Goal: Information Seeking & Learning: Learn about a topic

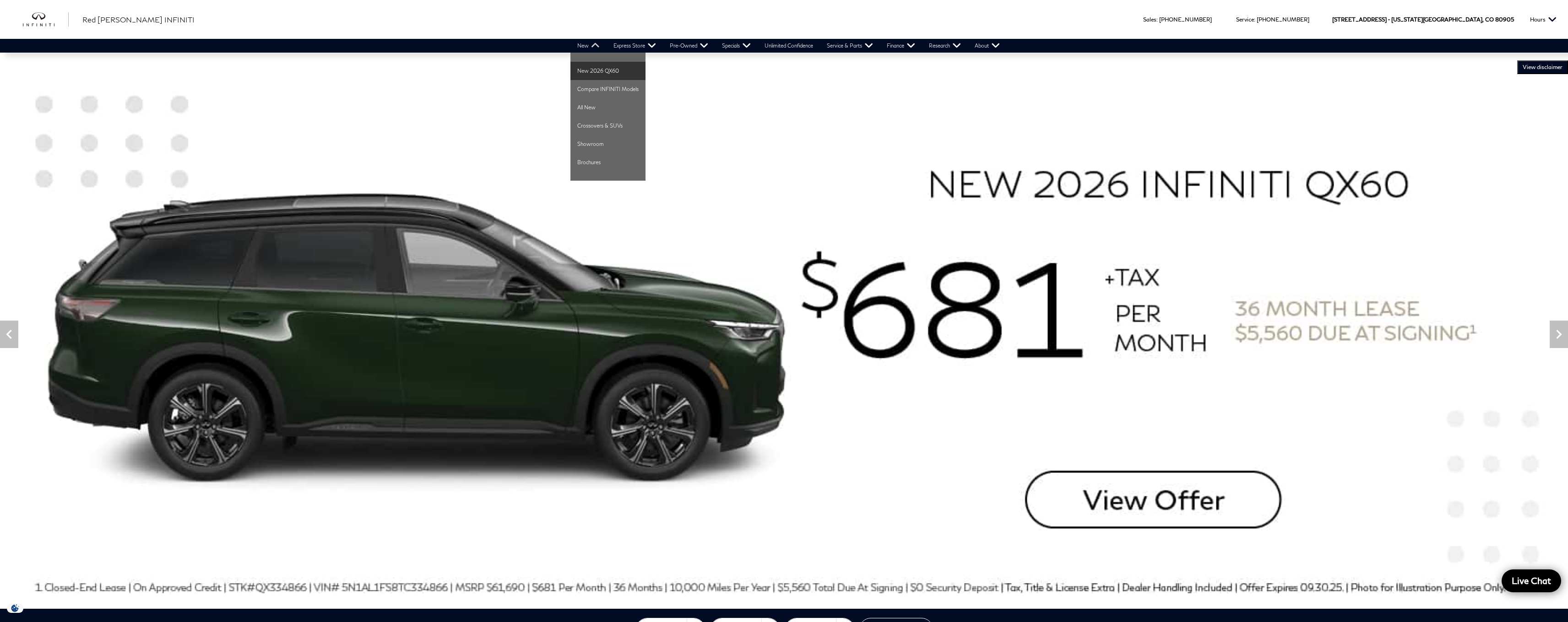
click at [597, 70] on link "New 2026 QX60" at bounding box center [608, 71] width 75 height 18
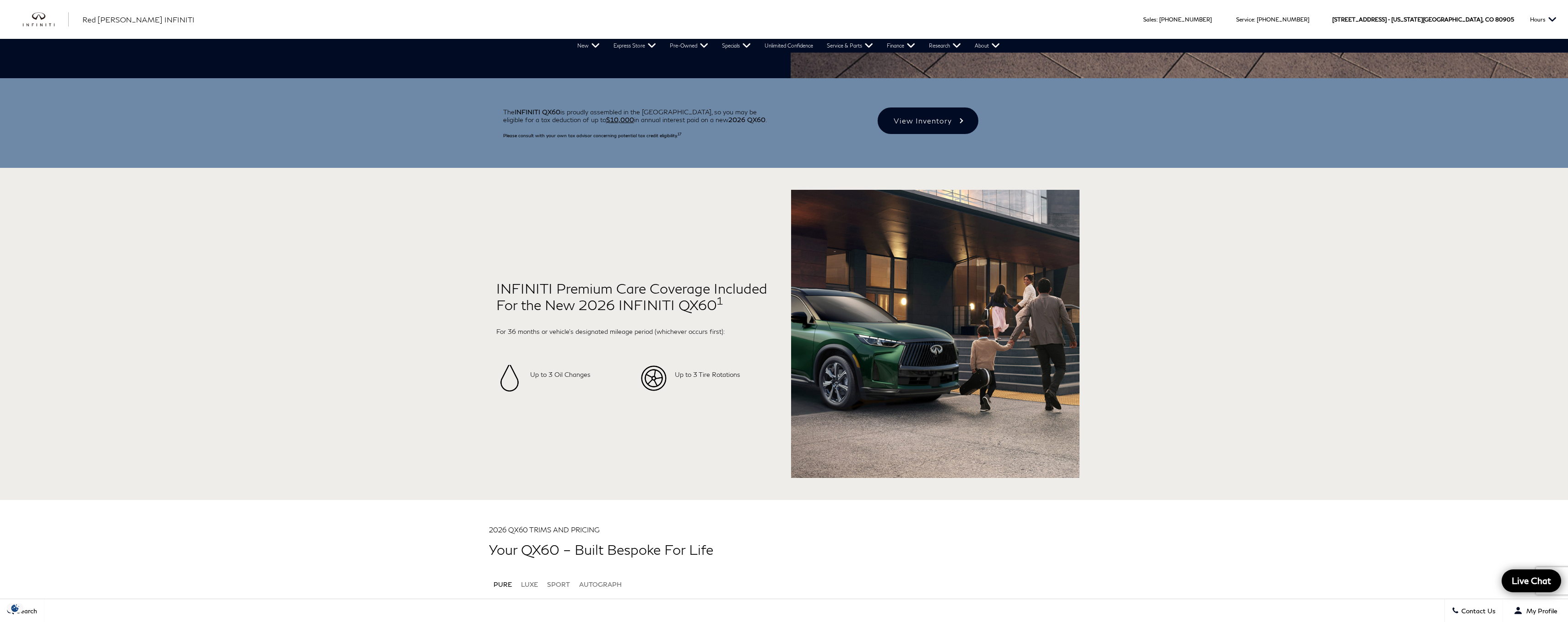
scroll to position [85, 0]
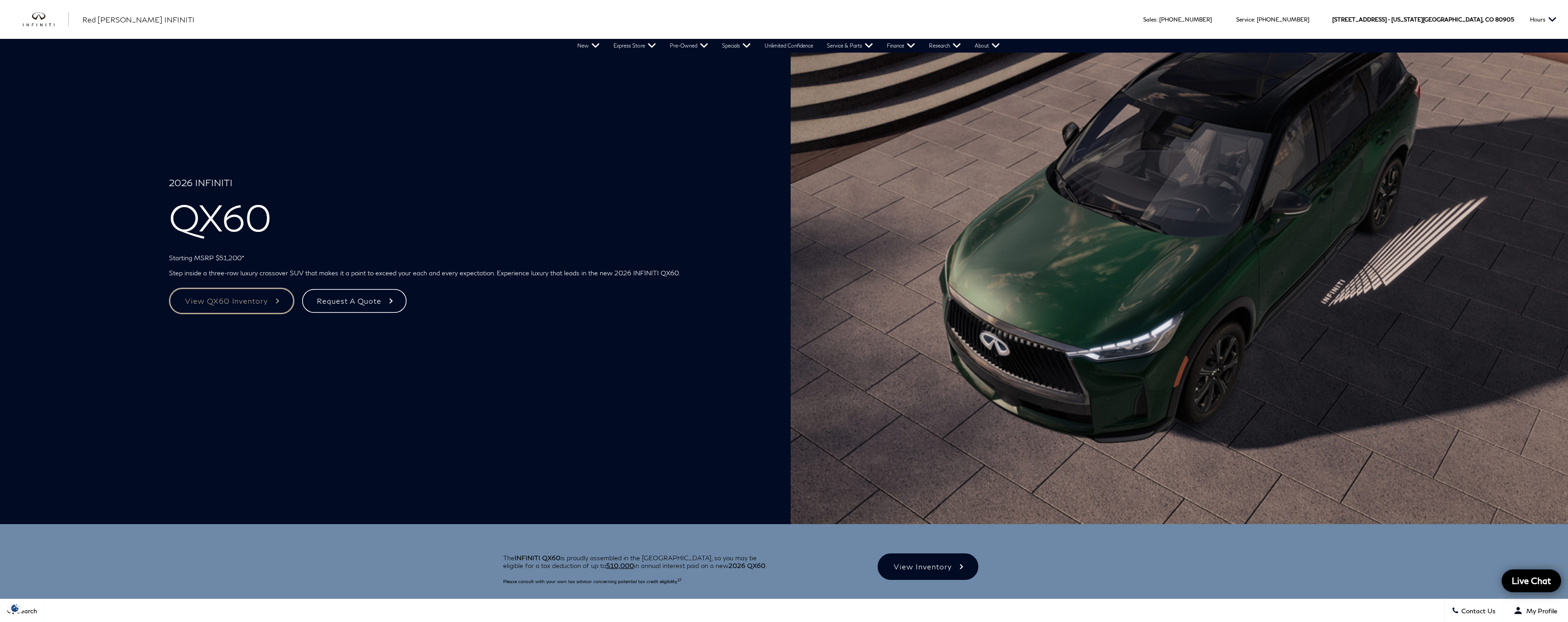
click at [264, 302] on link "View QX60 Inventory" at bounding box center [231, 301] width 125 height 27
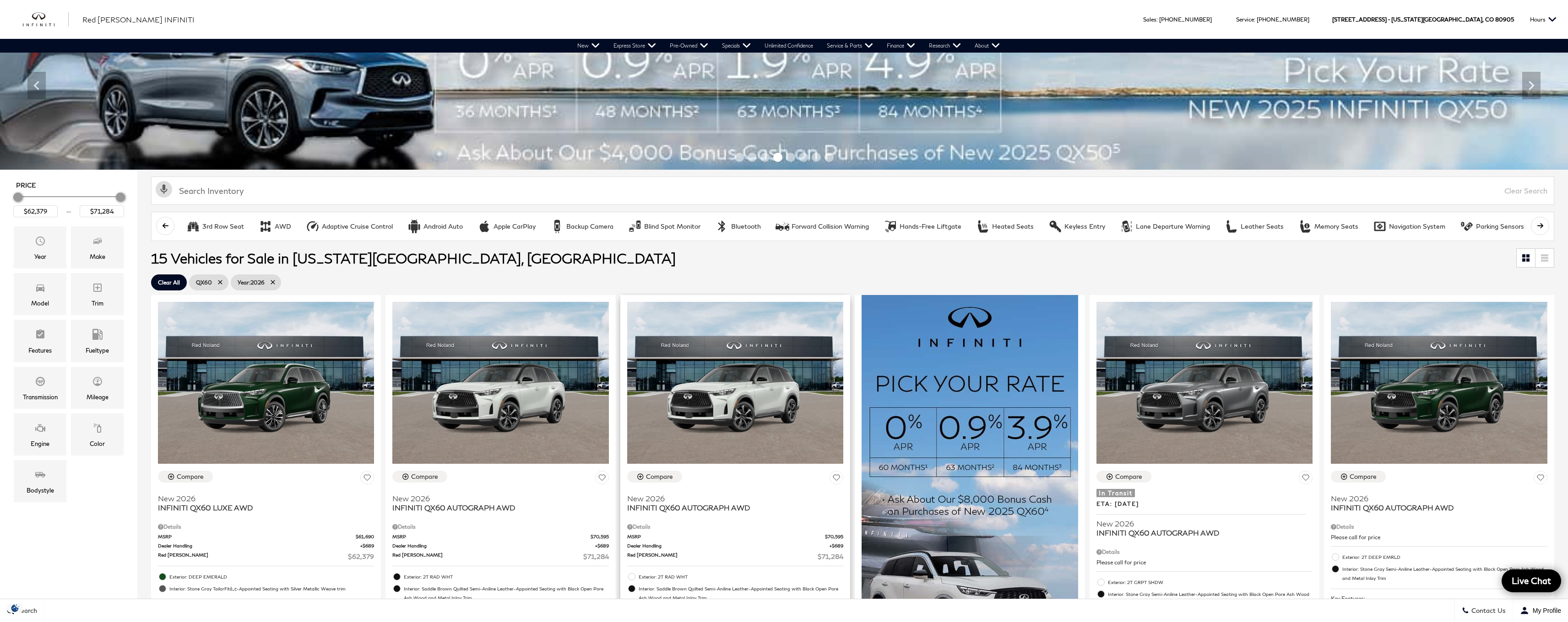
scroll to position [48, 0]
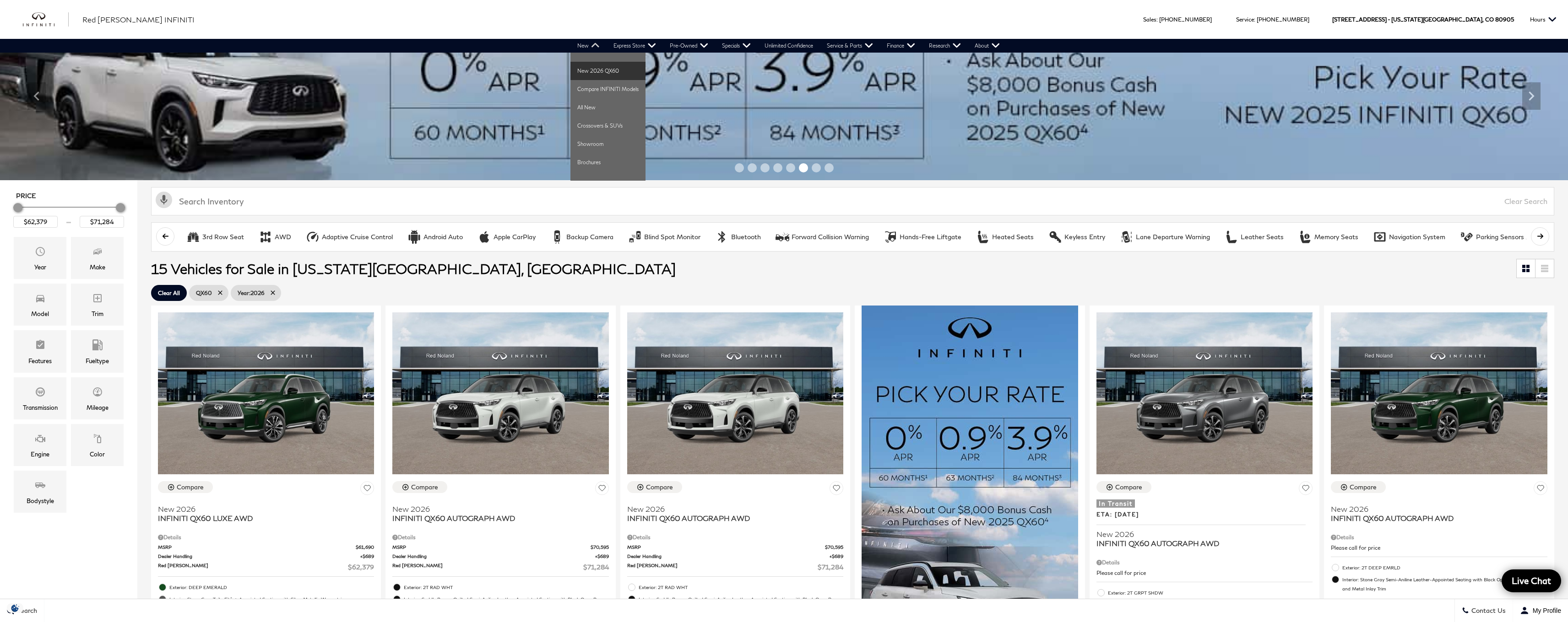
click at [587, 70] on link "New 2026 QX60" at bounding box center [608, 71] width 75 height 18
